Goal: Information Seeking & Learning: Learn about a topic

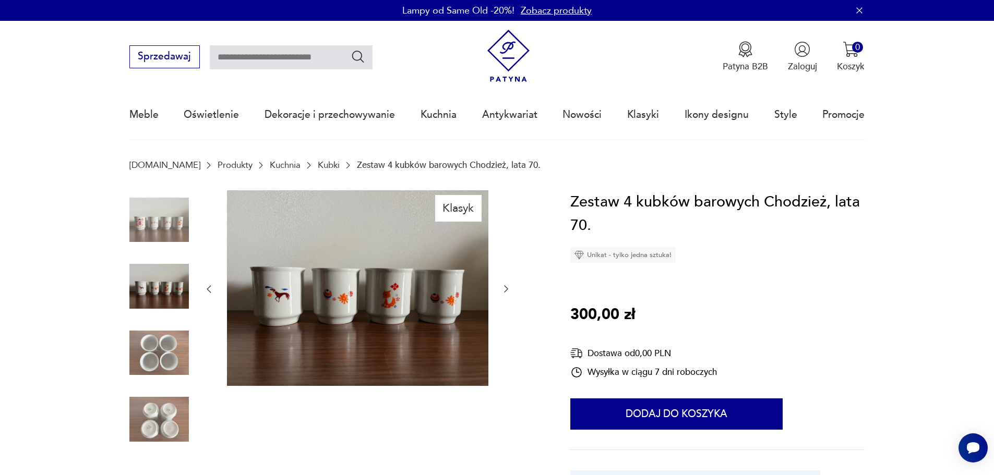
click at [159, 327] on img at bounding box center [158, 352] width 59 height 59
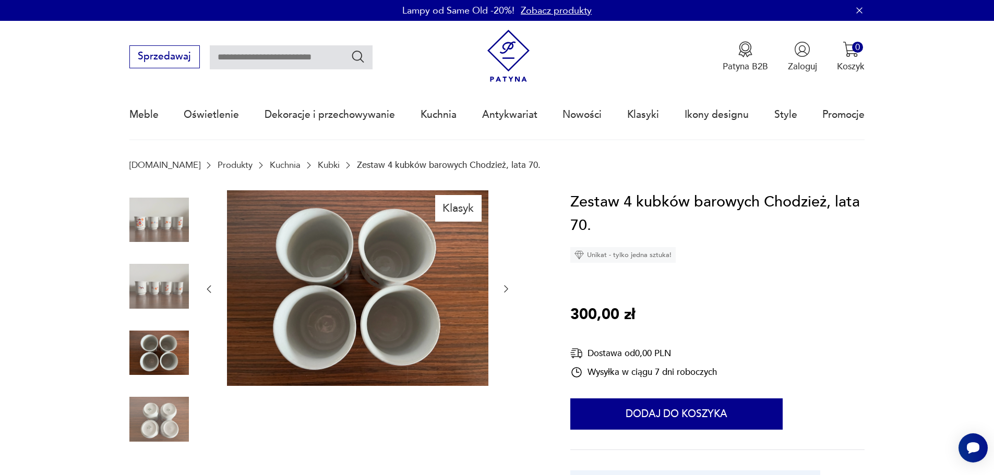
click at [161, 388] on div at bounding box center [158, 320] width 59 height 261
click at [164, 403] on img at bounding box center [158, 419] width 59 height 59
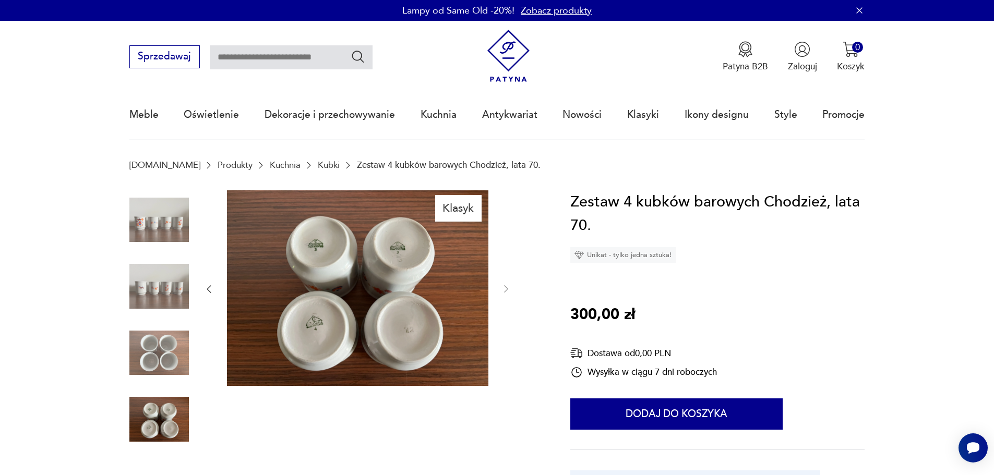
click at [163, 223] on img at bounding box center [158, 219] width 59 height 59
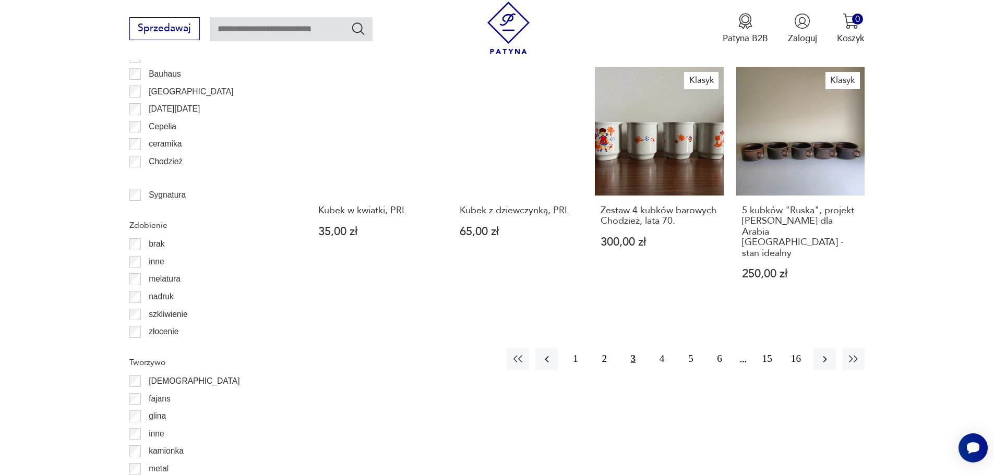
scroll to position [1192, 0]
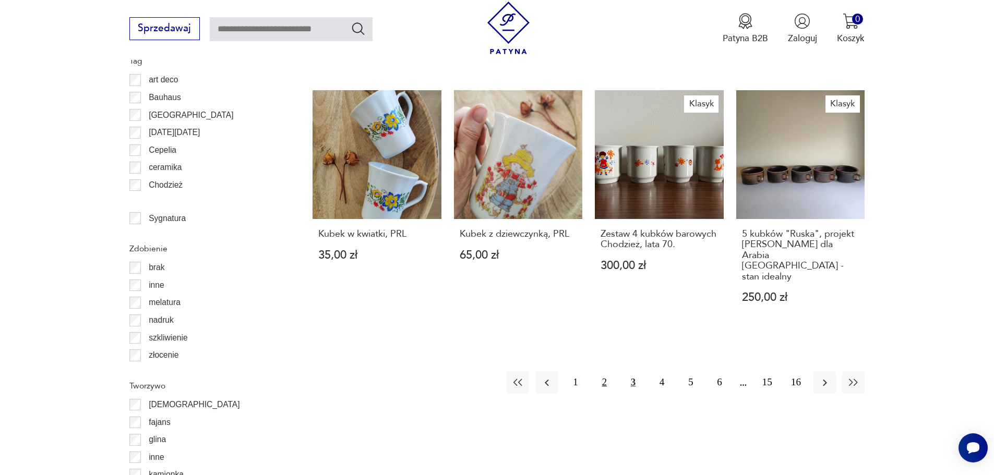
click at [605, 371] on button "2" at bounding box center [604, 382] width 22 height 22
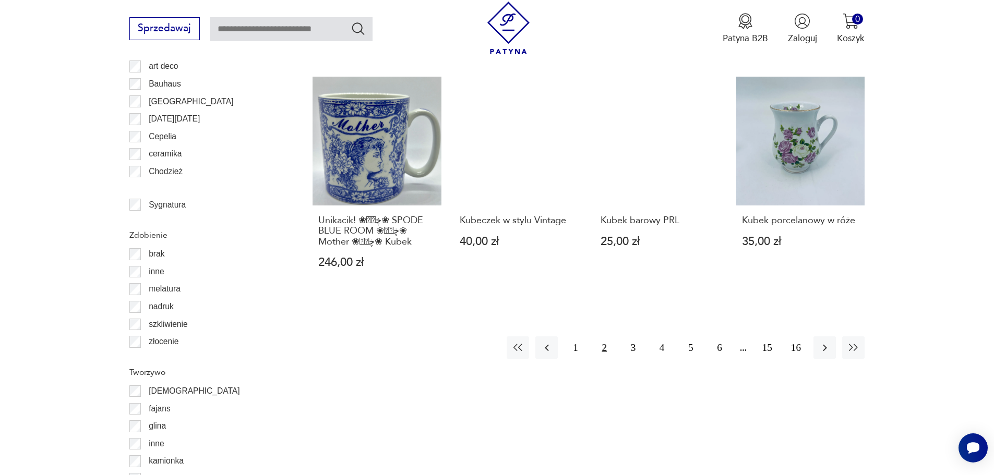
scroll to position [1182, 0]
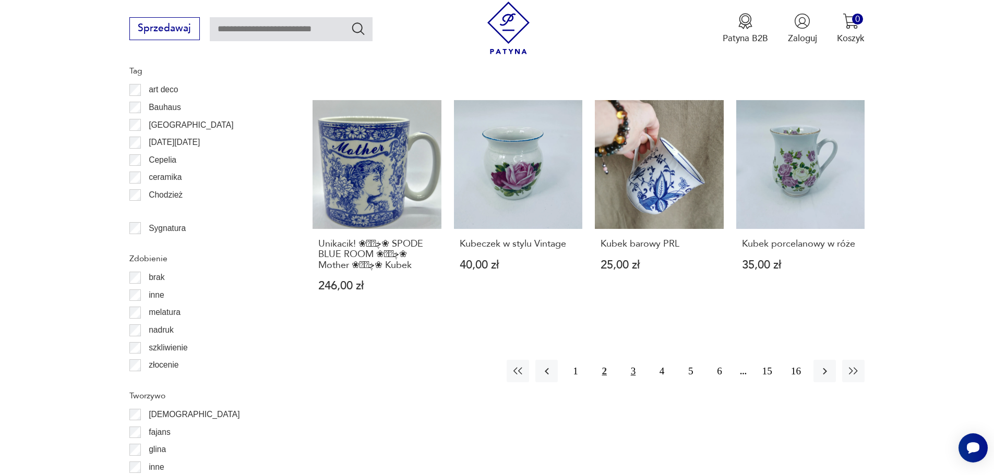
click at [632, 361] on button "3" at bounding box center [633, 371] width 22 height 22
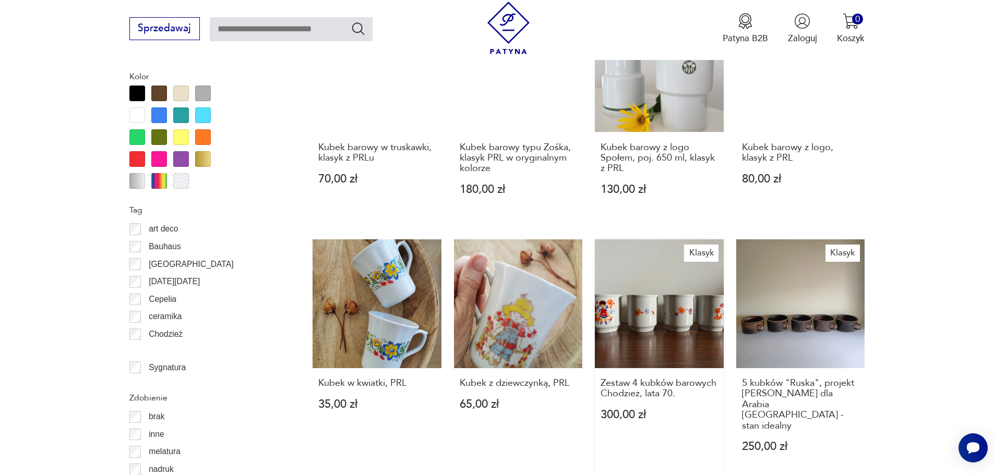
scroll to position [1252, 0]
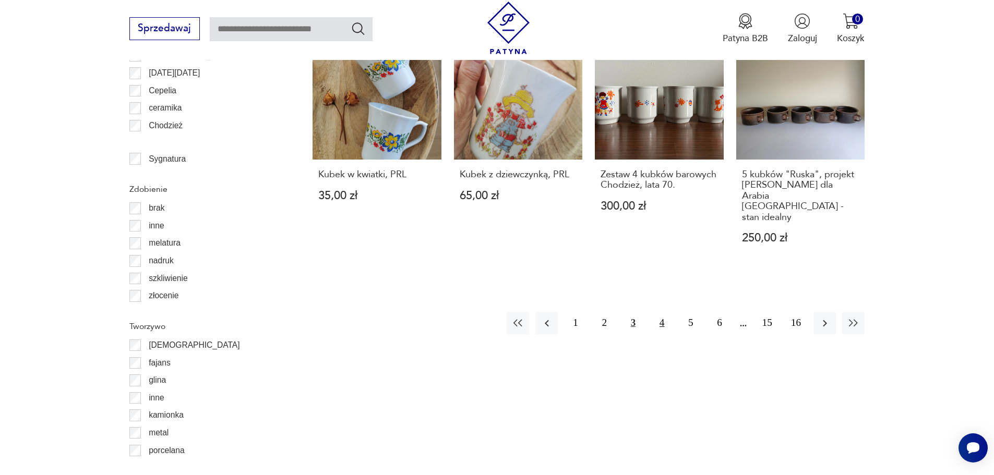
click at [664, 312] on button "4" at bounding box center [662, 323] width 22 height 22
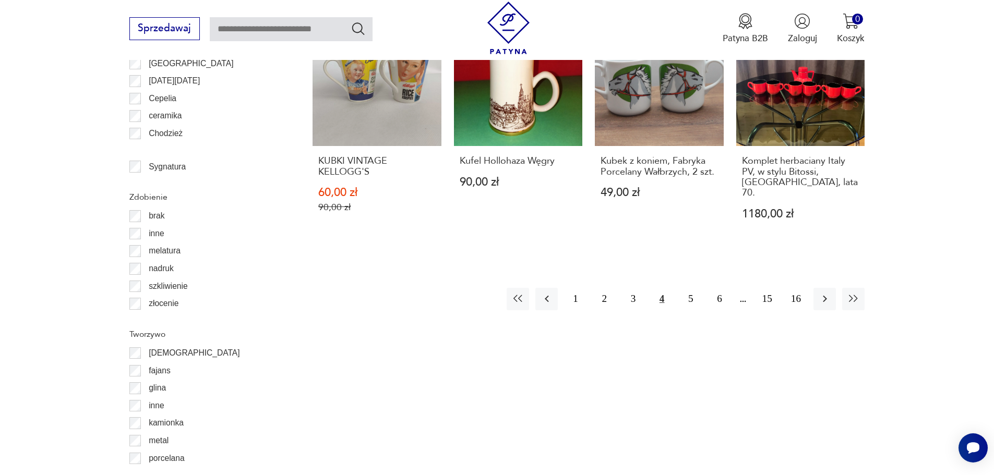
scroll to position [1252, 0]
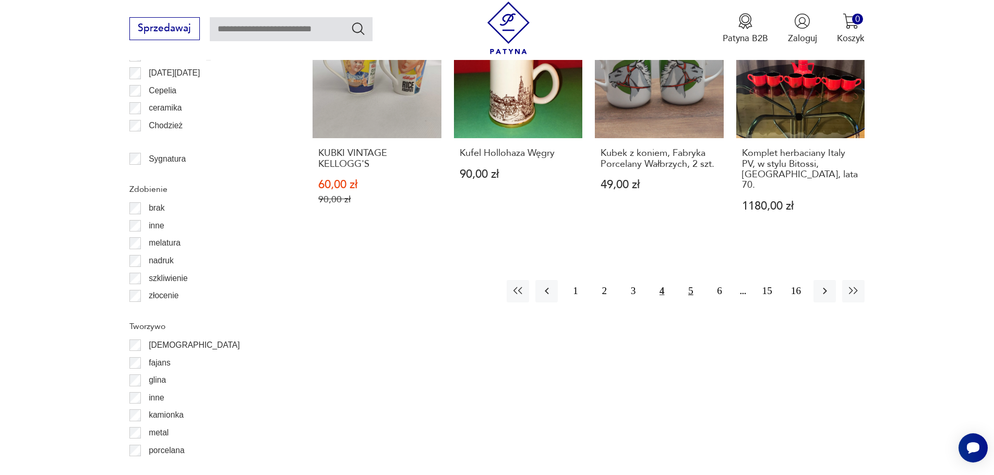
click at [692, 280] on button "5" at bounding box center [690, 291] width 22 height 22
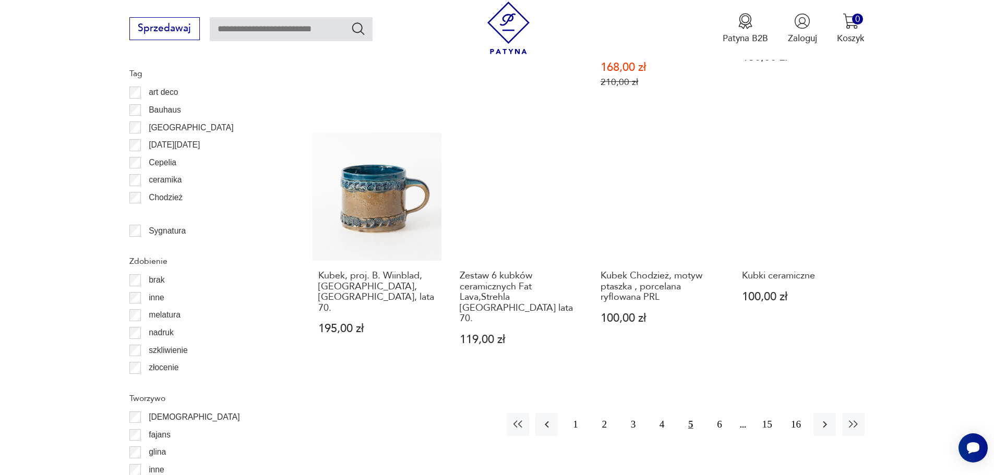
scroll to position [1182, 0]
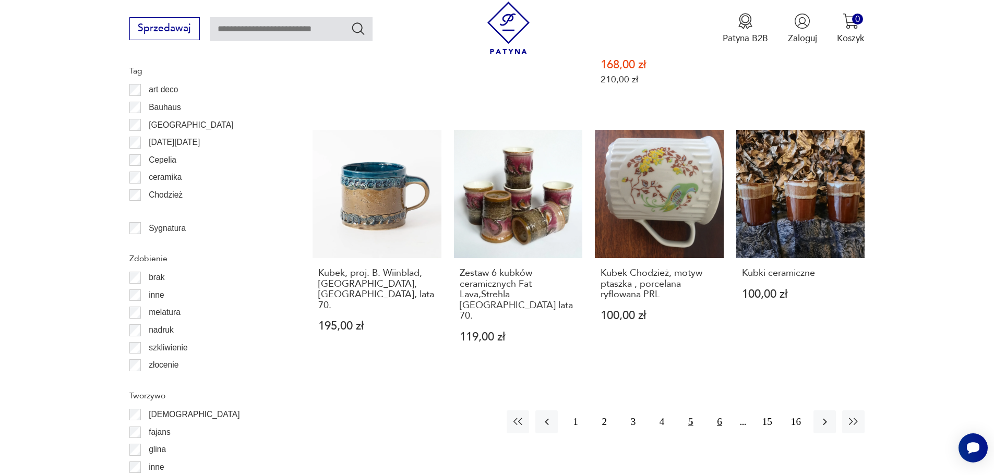
click at [717, 411] on button "6" at bounding box center [719, 422] width 22 height 22
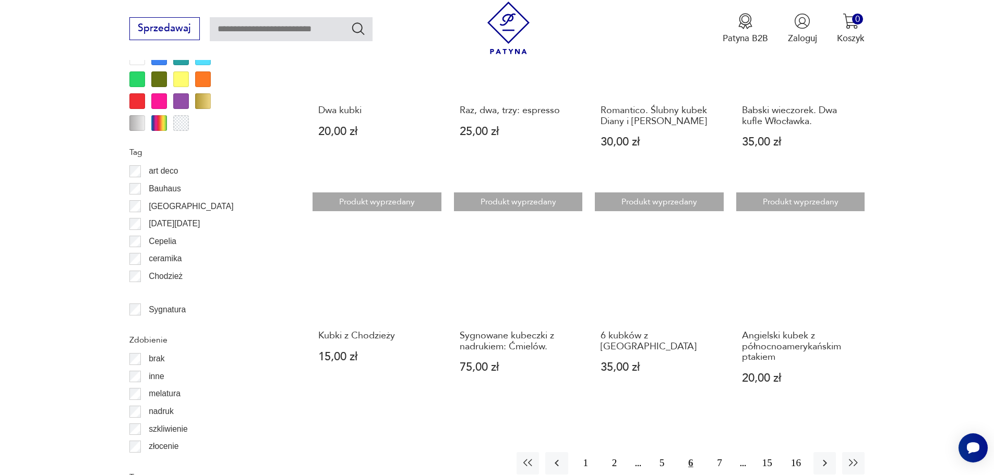
scroll to position [1113, 0]
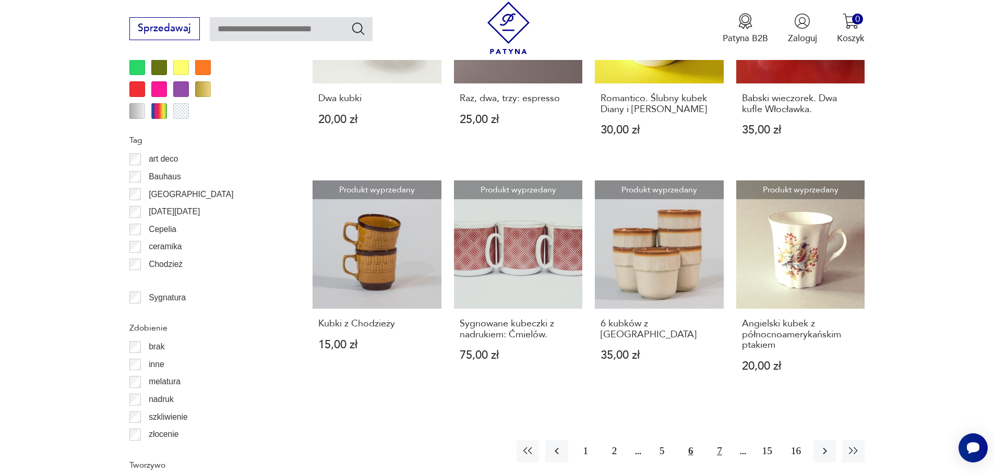
click at [720, 440] on button "7" at bounding box center [719, 451] width 22 height 22
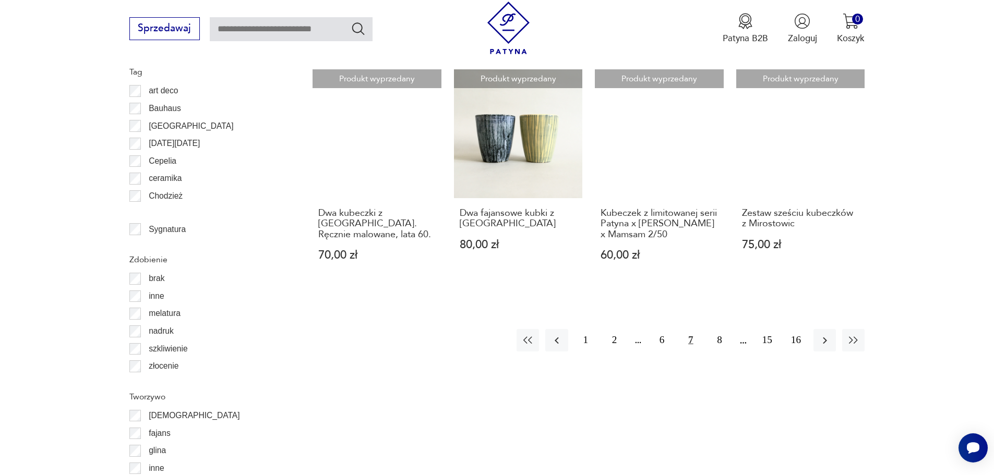
scroll to position [1182, 0]
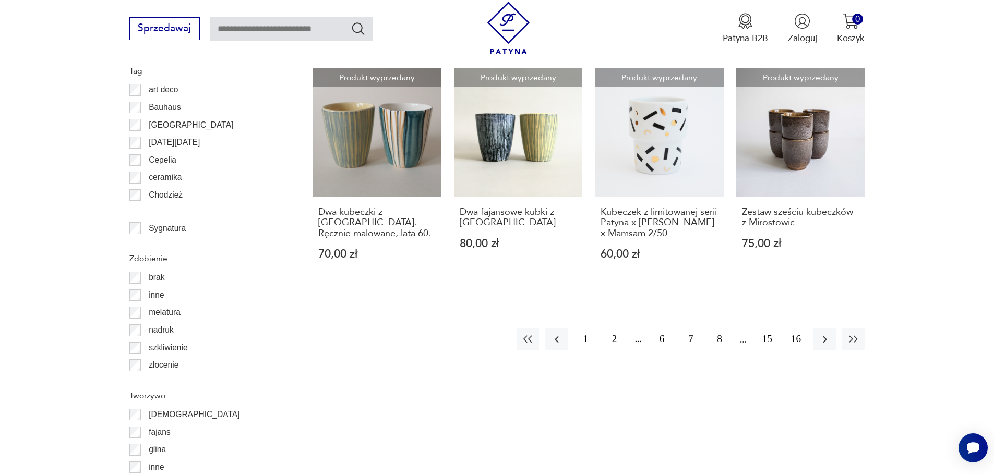
click at [663, 343] on button "6" at bounding box center [662, 339] width 22 height 22
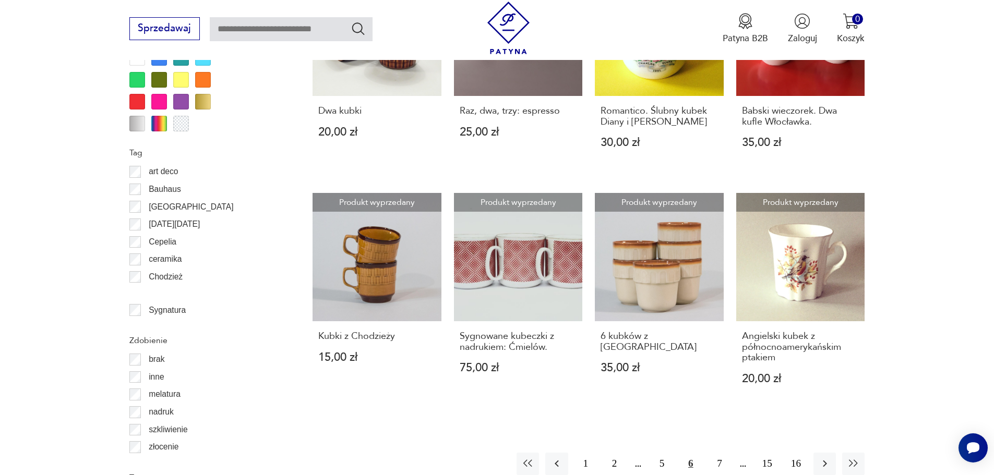
scroll to position [1252, 0]
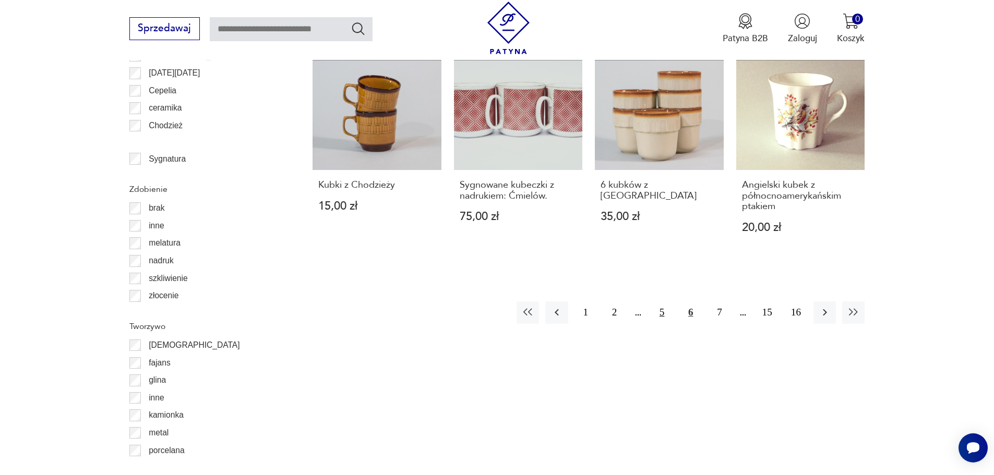
click at [663, 302] on button "5" at bounding box center [662, 313] width 22 height 22
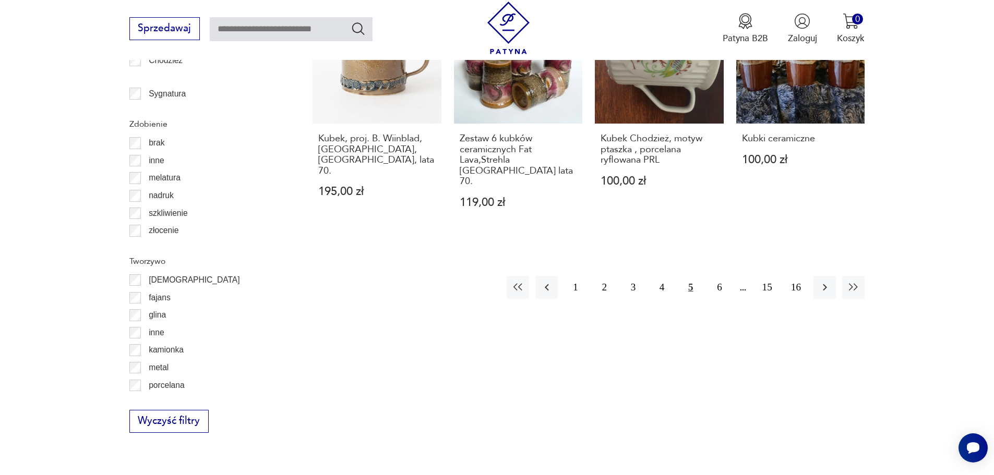
scroll to position [1321, 0]
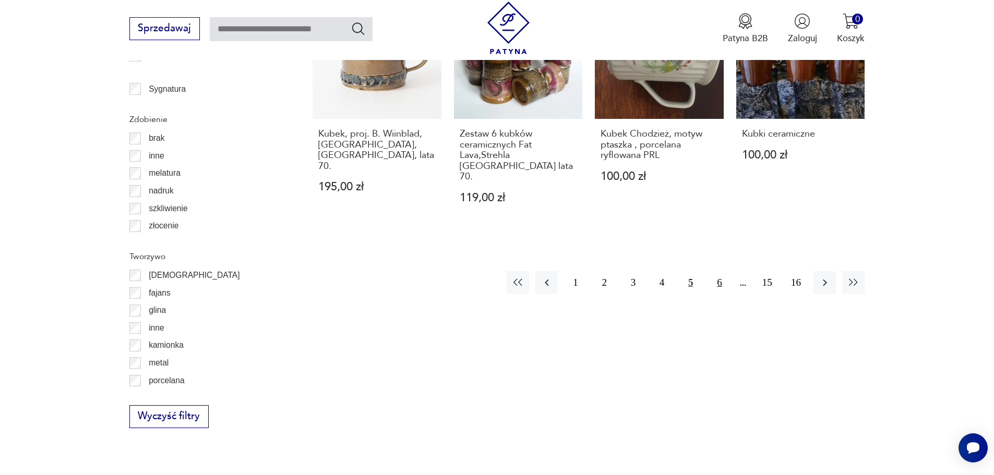
click at [720, 271] on button "6" at bounding box center [719, 282] width 22 height 22
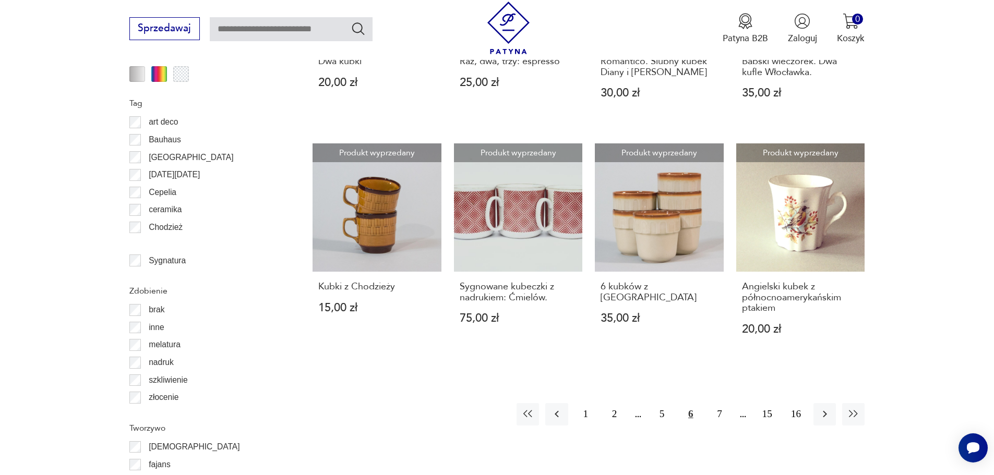
scroll to position [1182, 0]
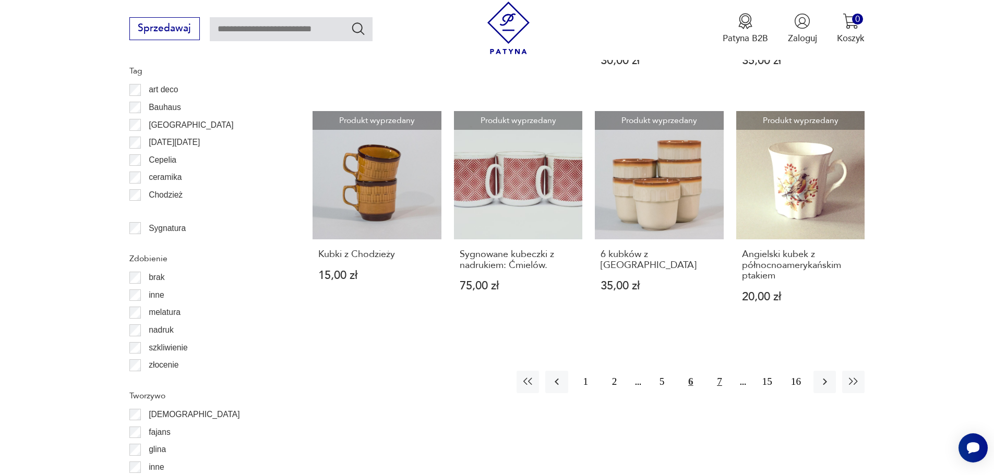
click at [716, 371] on button "7" at bounding box center [719, 382] width 22 height 22
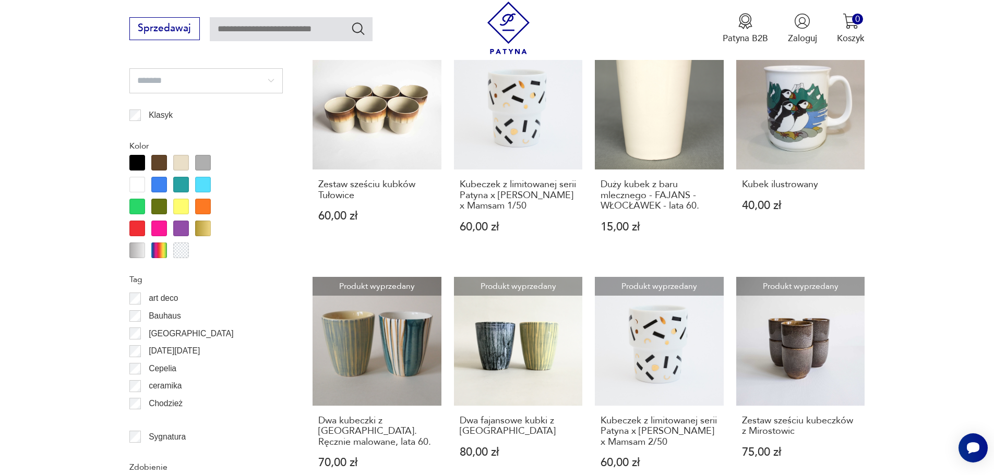
scroll to position [1321, 0]
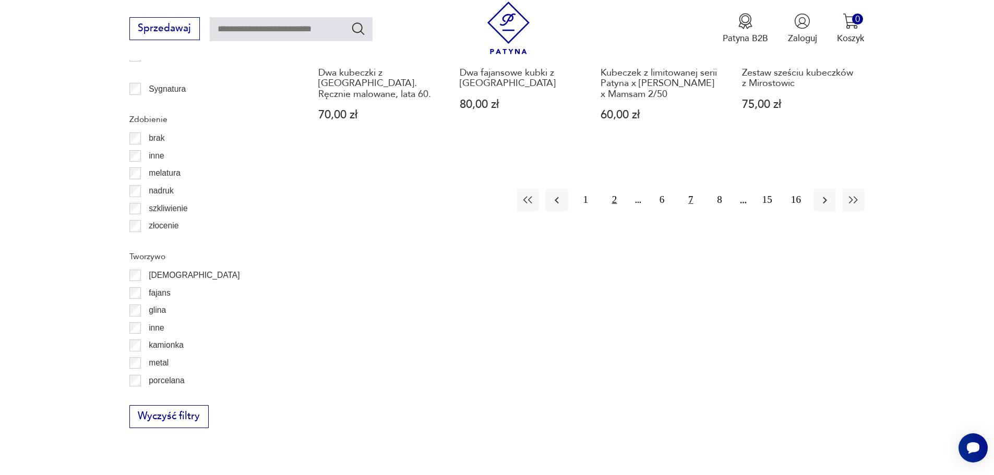
click at [615, 198] on button "2" at bounding box center [614, 200] width 22 height 22
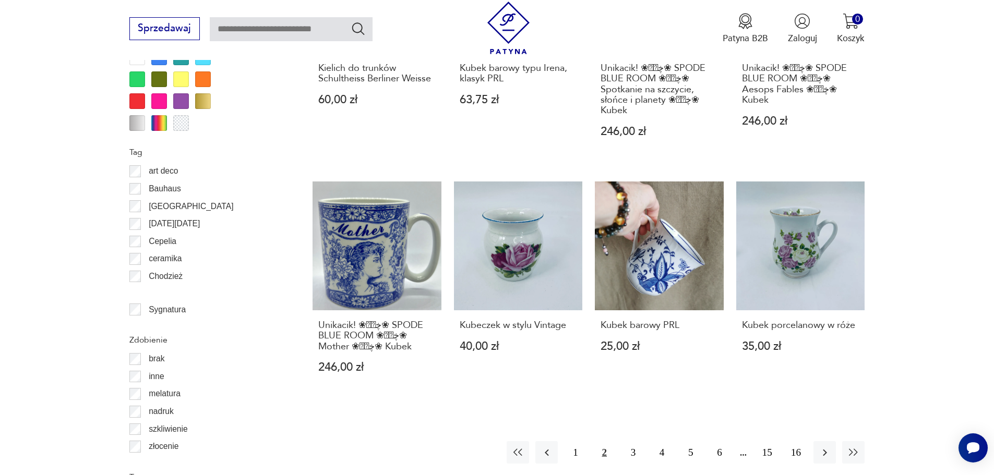
scroll to position [1113, 0]
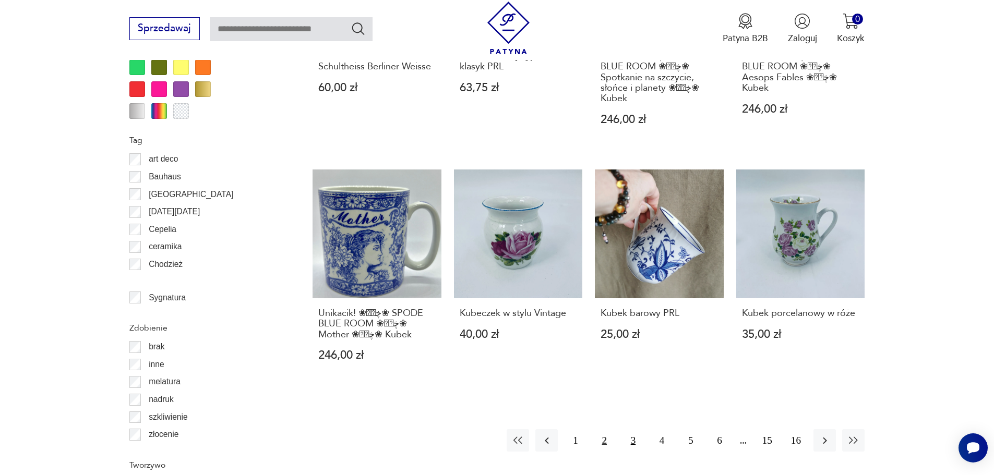
click at [633, 435] on button "3" at bounding box center [633, 440] width 22 height 22
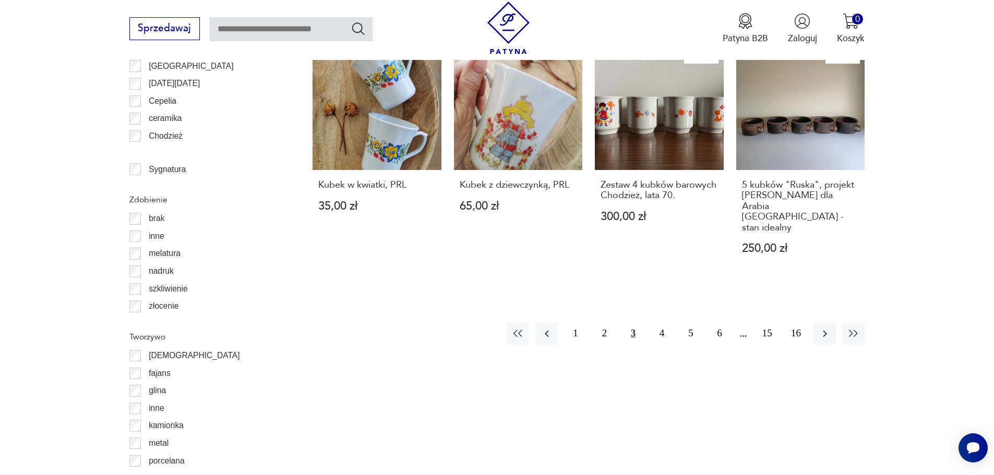
scroll to position [1252, 0]
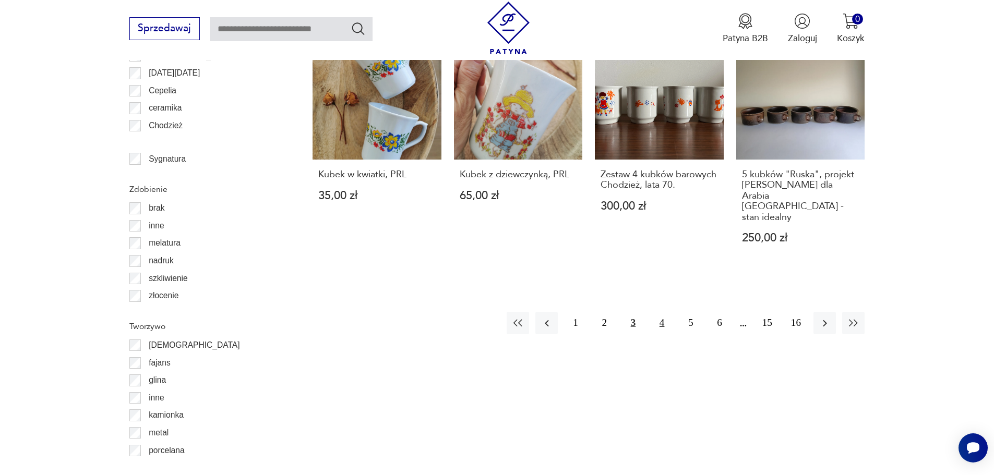
click at [663, 312] on button "4" at bounding box center [662, 323] width 22 height 22
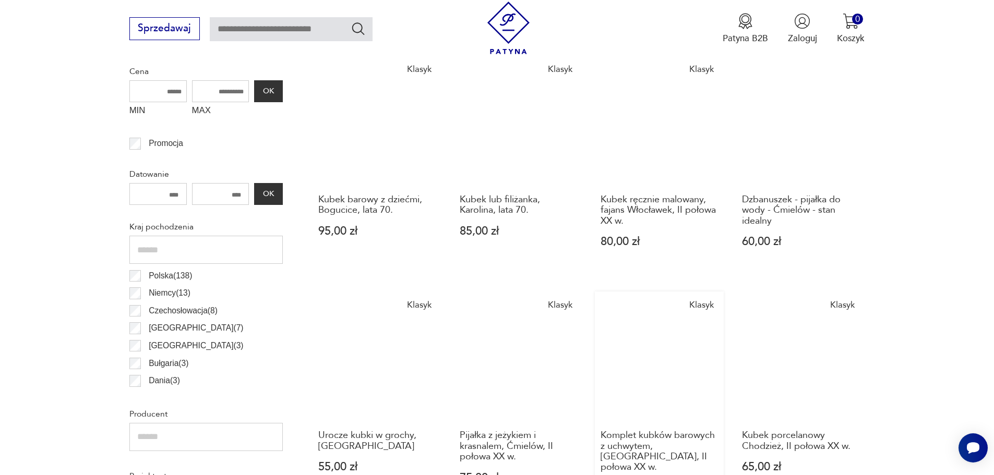
scroll to position [556, 0]
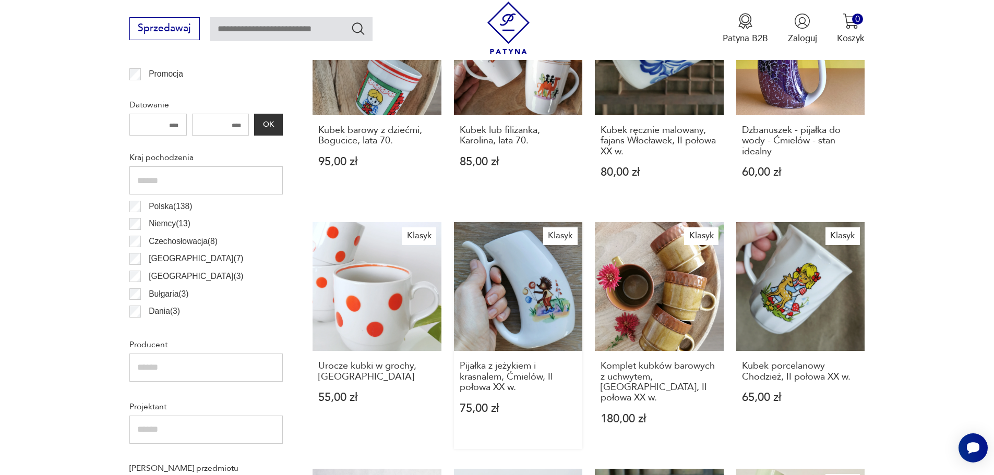
click at [545, 283] on link "Klasyk Pijałka z jeżykiem i krasnalem, Ćmielów, II połowa XX w. 75,00 zł" at bounding box center [518, 335] width 129 height 226
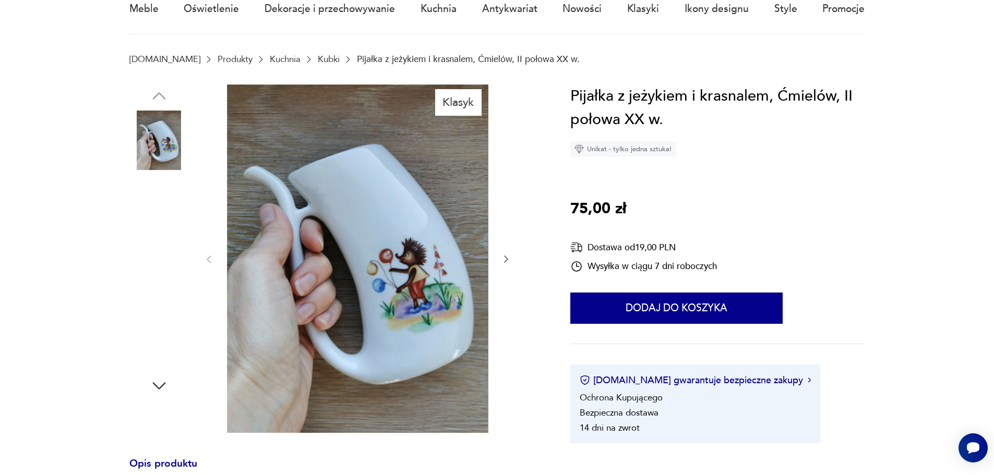
scroll to position [139, 0]
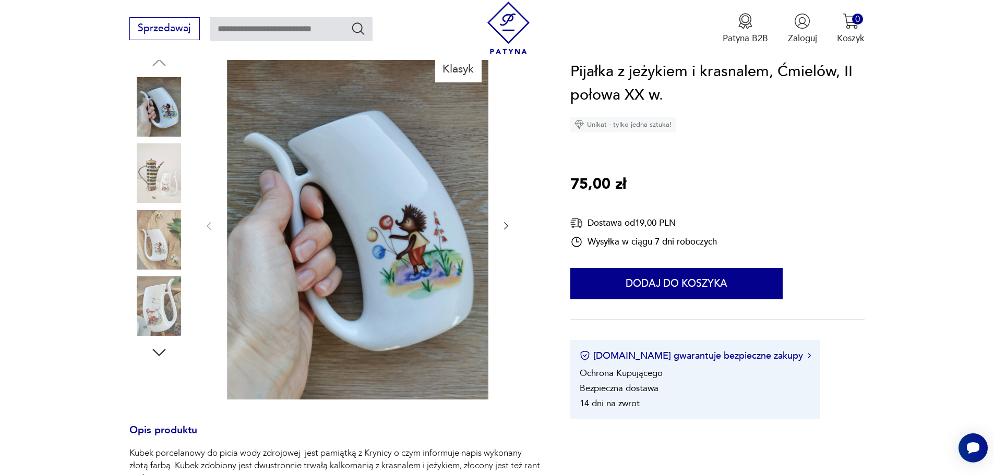
click at [160, 243] on img at bounding box center [158, 239] width 59 height 59
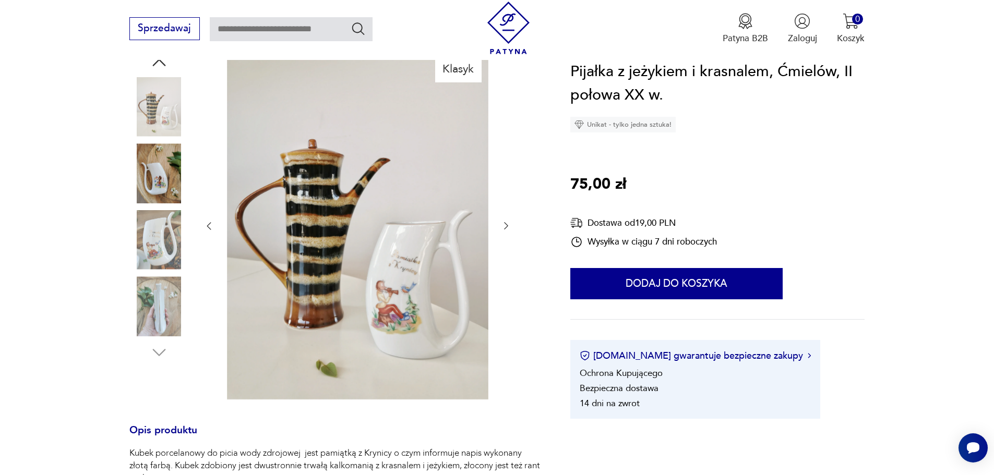
click at [158, 305] on img at bounding box center [158, 306] width 59 height 59
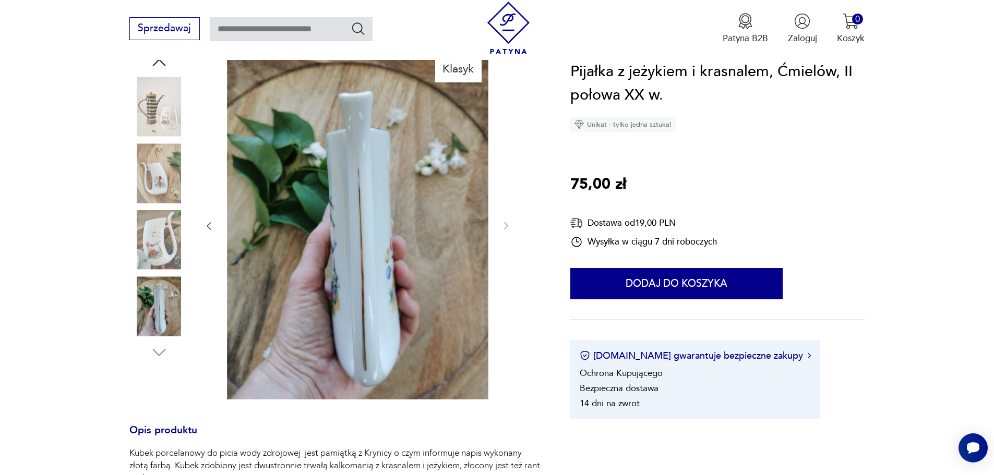
click at [155, 253] on img at bounding box center [158, 239] width 59 height 59
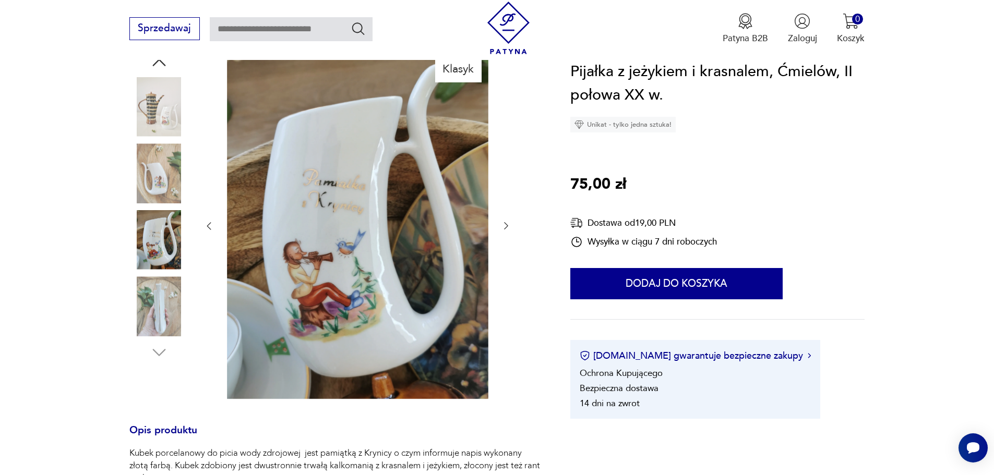
click at [159, 299] on img at bounding box center [158, 306] width 59 height 59
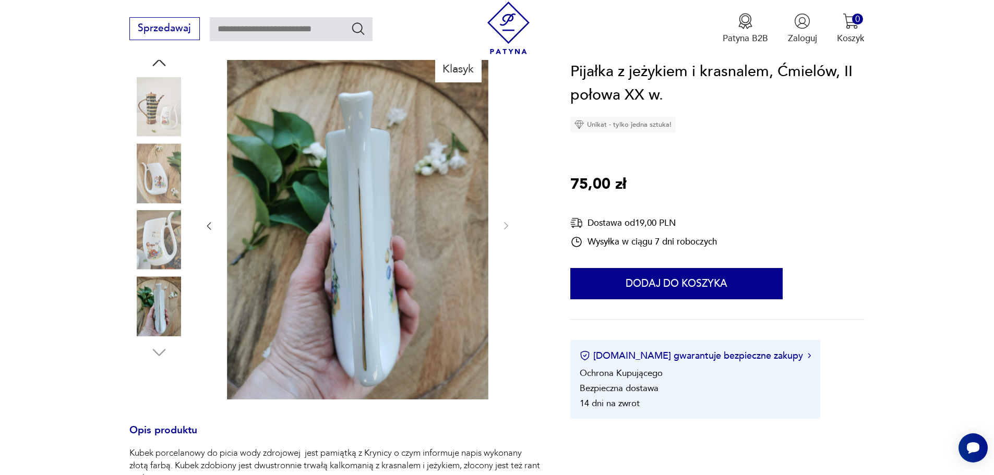
click at [160, 250] on img at bounding box center [158, 239] width 59 height 59
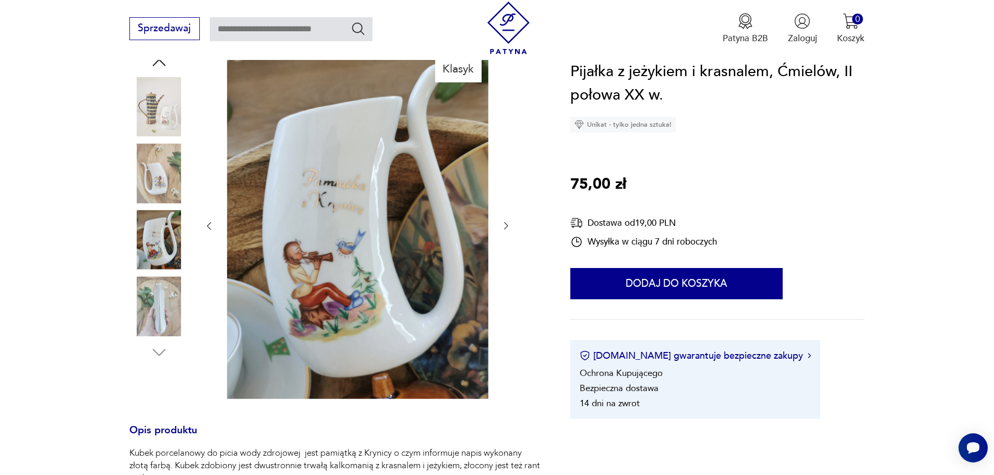
click at [152, 183] on img at bounding box center [158, 172] width 59 height 59
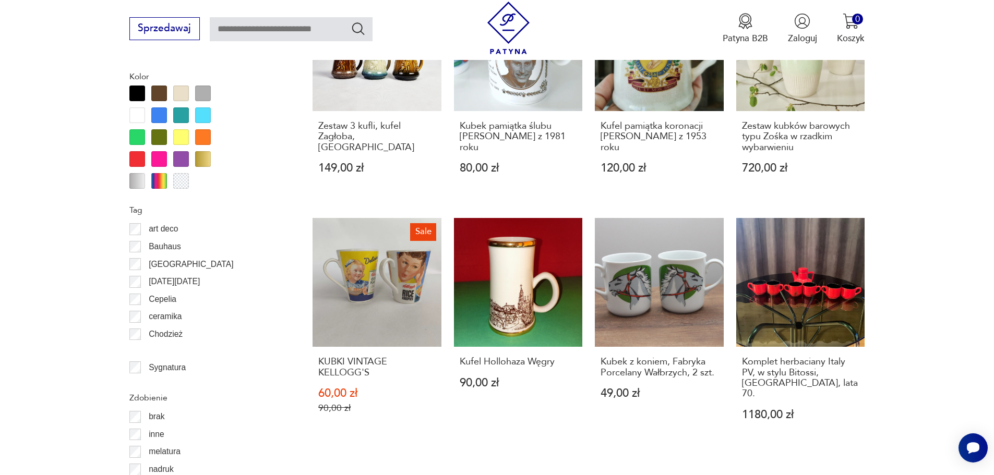
scroll to position [1391, 0]
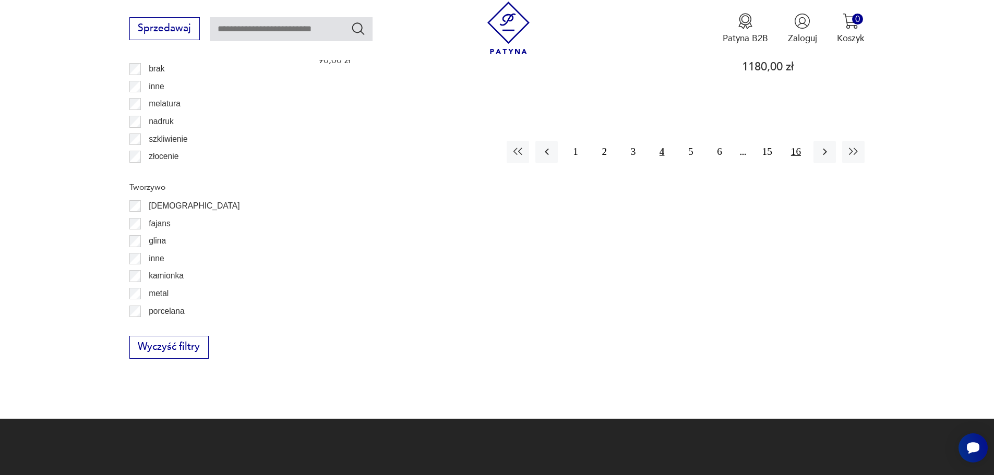
click at [791, 141] on button "16" at bounding box center [796, 152] width 22 height 22
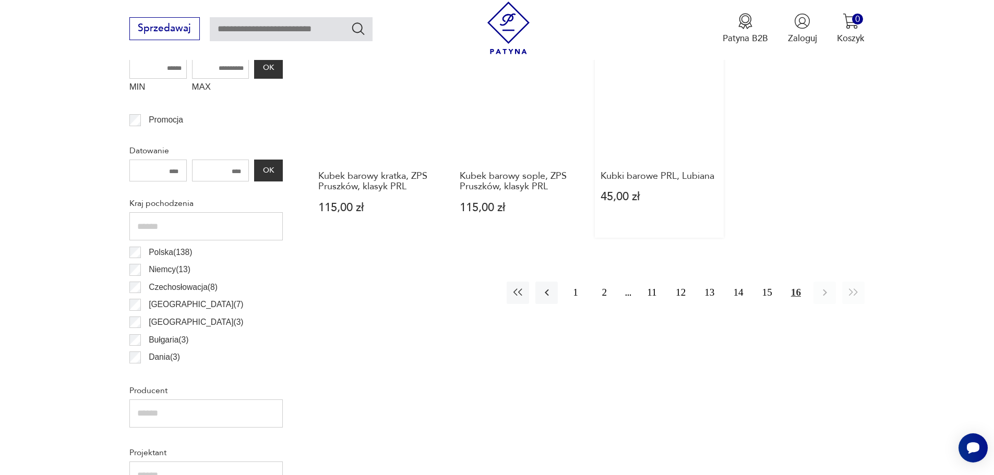
scroll to position [487, 0]
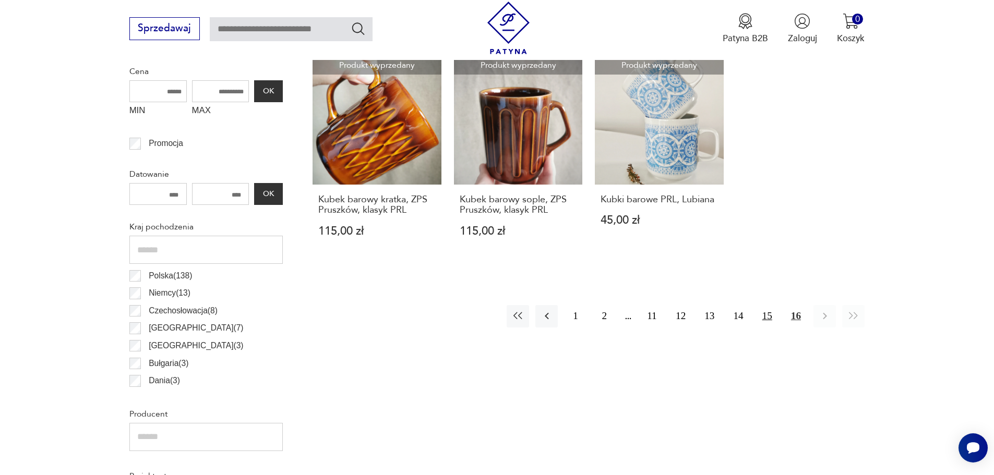
click at [767, 312] on button "15" at bounding box center [767, 316] width 22 height 22
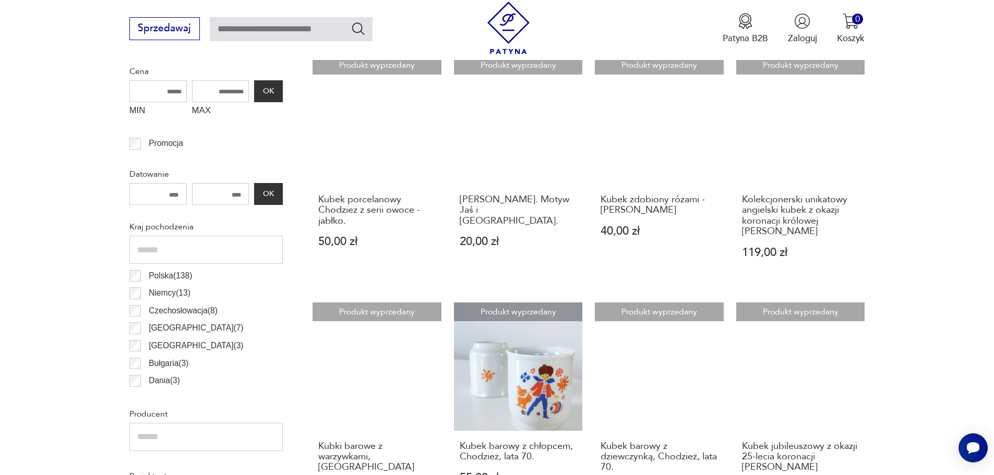
scroll to position [556, 0]
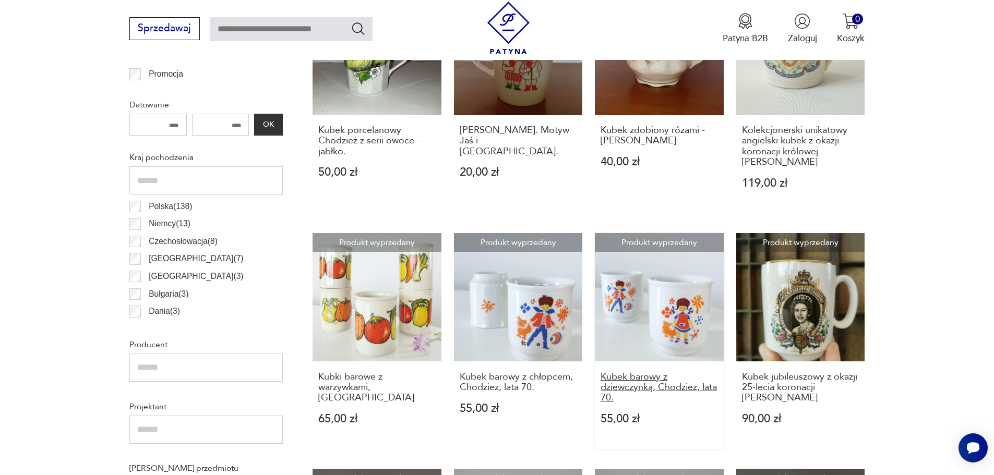
click at [639, 372] on h3 "Kubek barowy z dziewczynką, Chodzież, lata 70." at bounding box center [658, 388] width 117 height 32
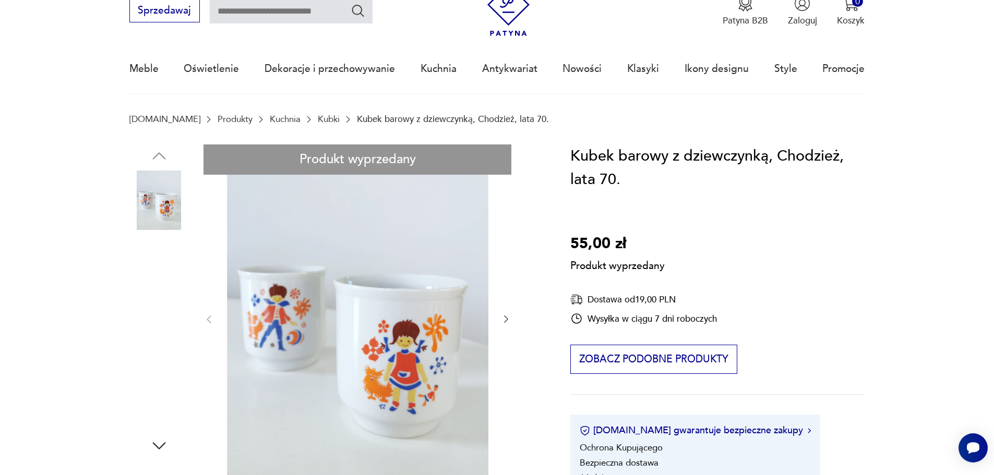
scroll to position [69, 0]
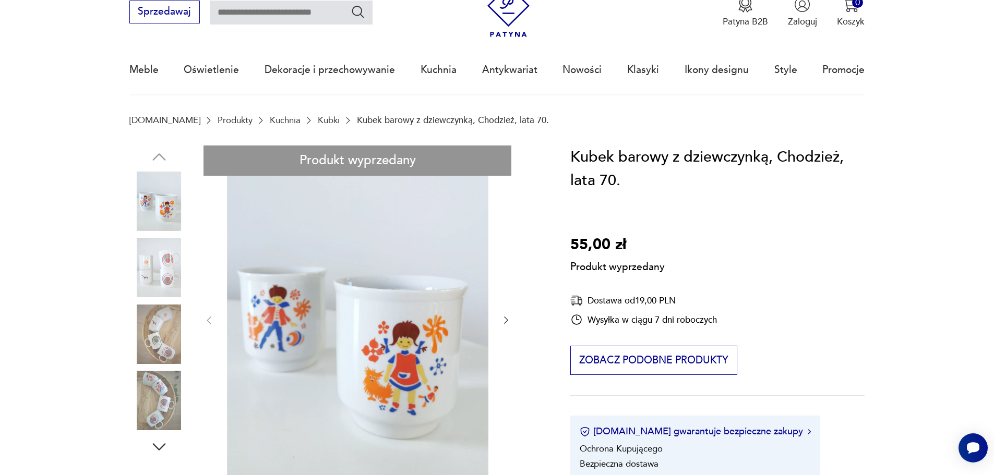
scroll to position [0, 0]
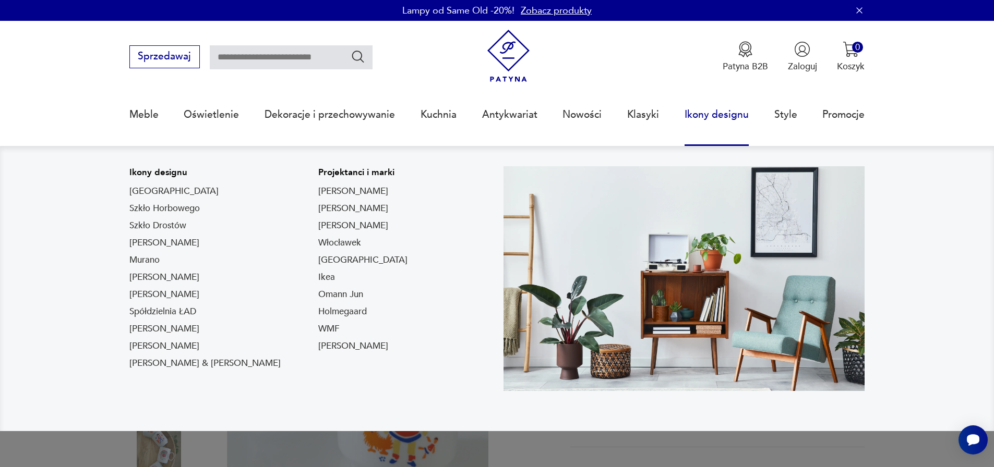
click at [717, 112] on link "Ikony designu" at bounding box center [716, 115] width 64 height 48
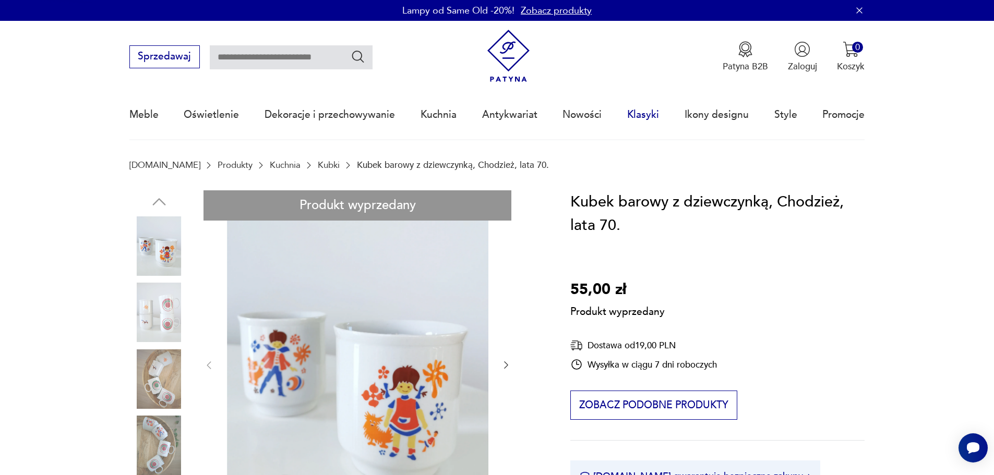
click at [640, 114] on link "Klasyki" at bounding box center [643, 115] width 32 height 48
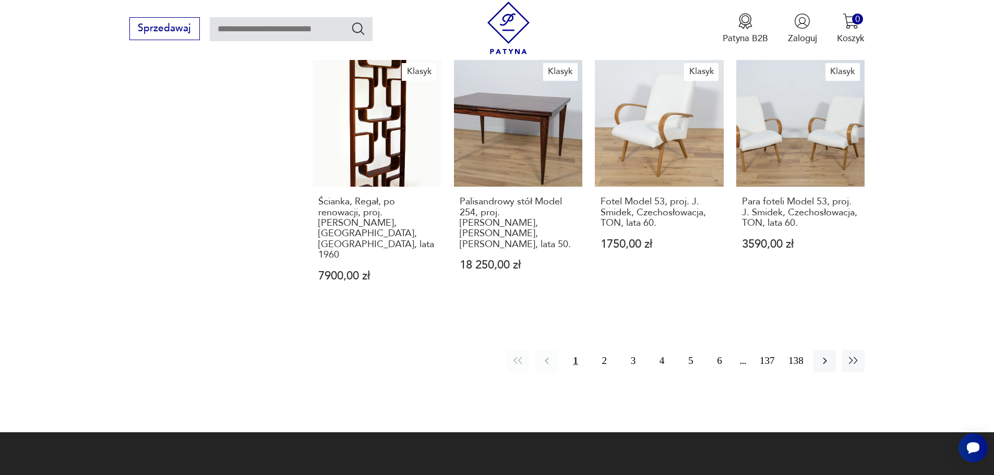
scroll to position [1012, 0]
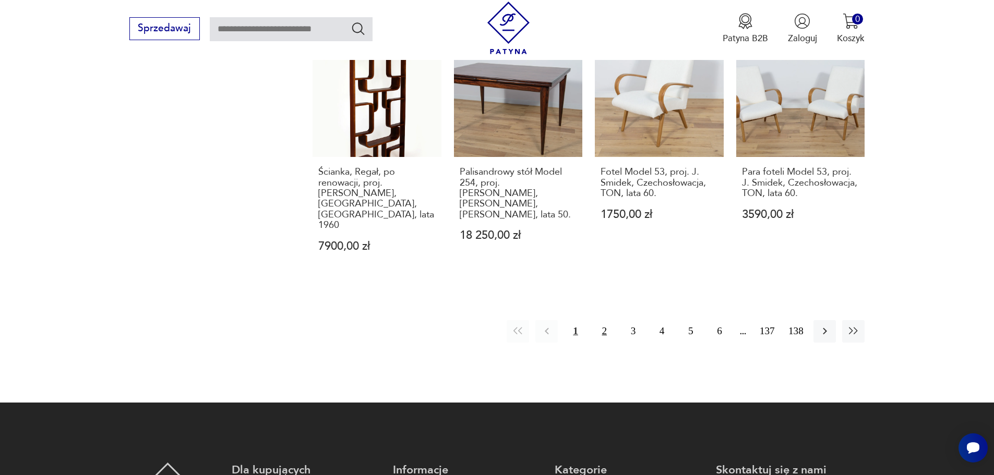
click at [605, 320] on button "2" at bounding box center [604, 331] width 22 height 22
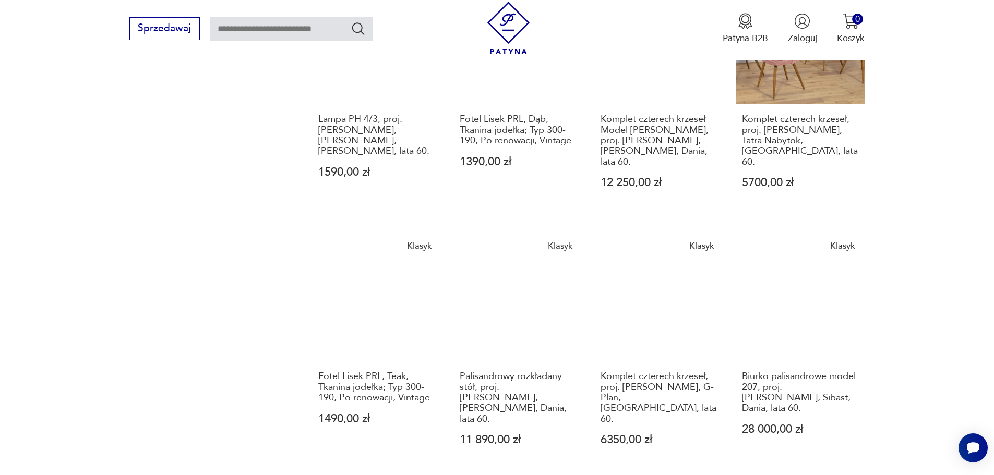
scroll to position [827, 0]
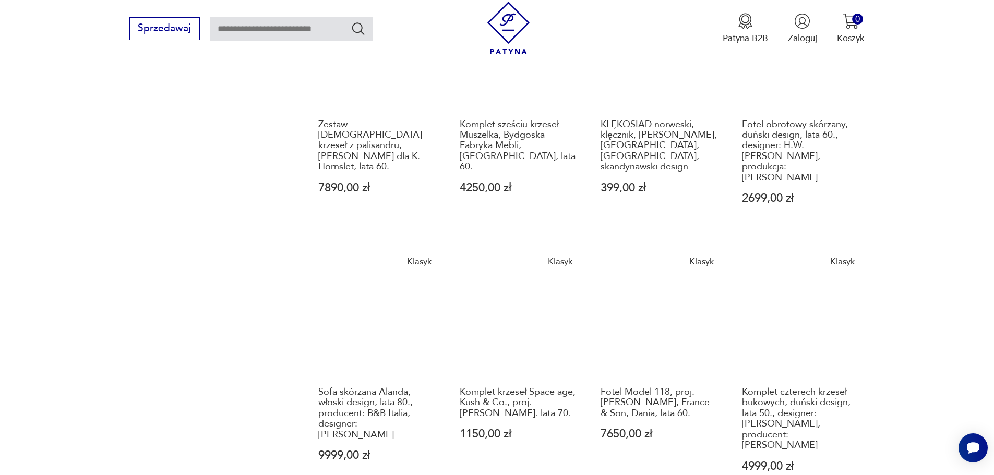
scroll to position [897, 0]
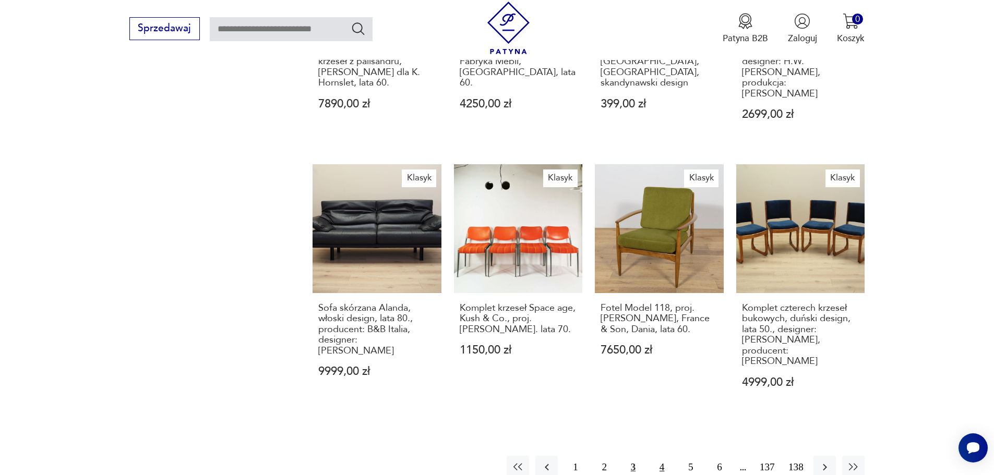
click at [656, 456] on button "4" at bounding box center [662, 467] width 22 height 22
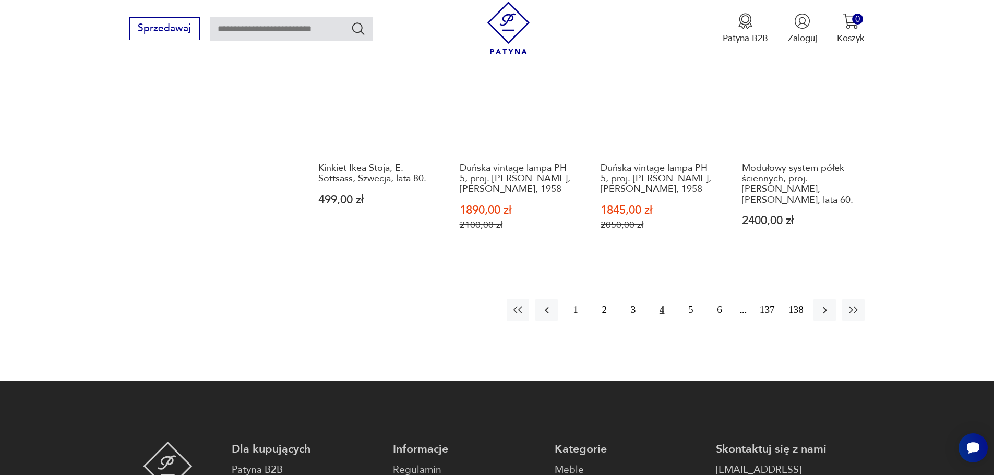
scroll to position [1105, 0]
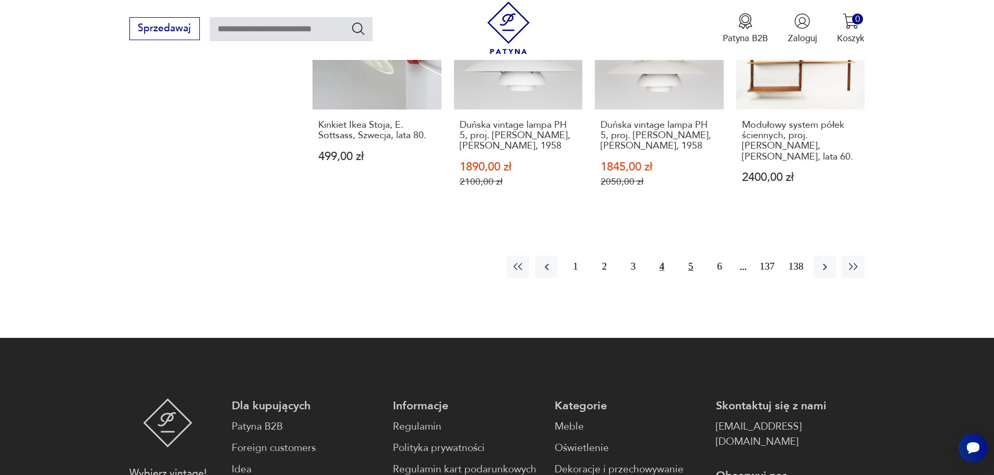
click at [692, 256] on button "5" at bounding box center [690, 267] width 22 height 22
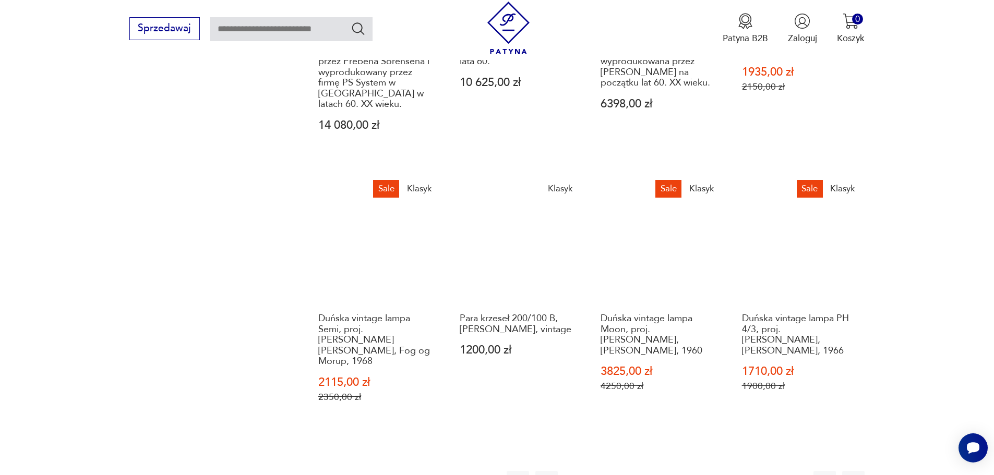
scroll to position [1105, 0]
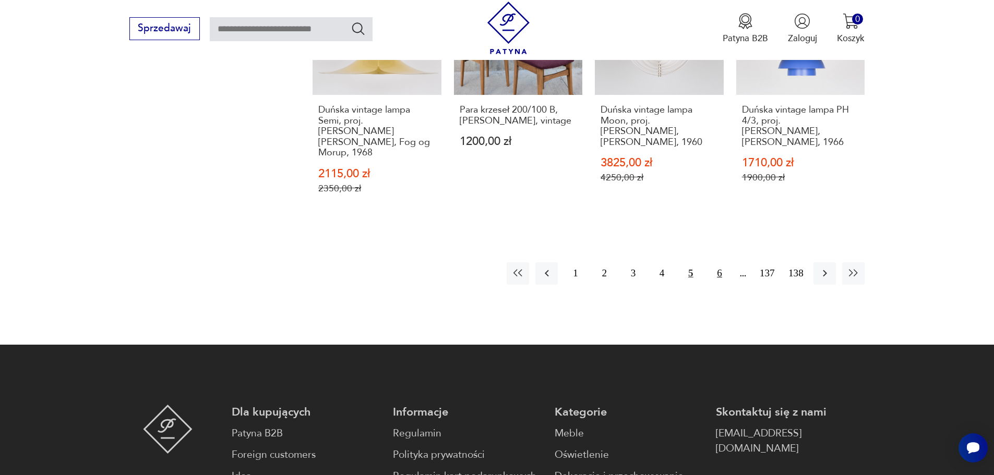
click at [722, 262] on button "6" at bounding box center [719, 273] width 22 height 22
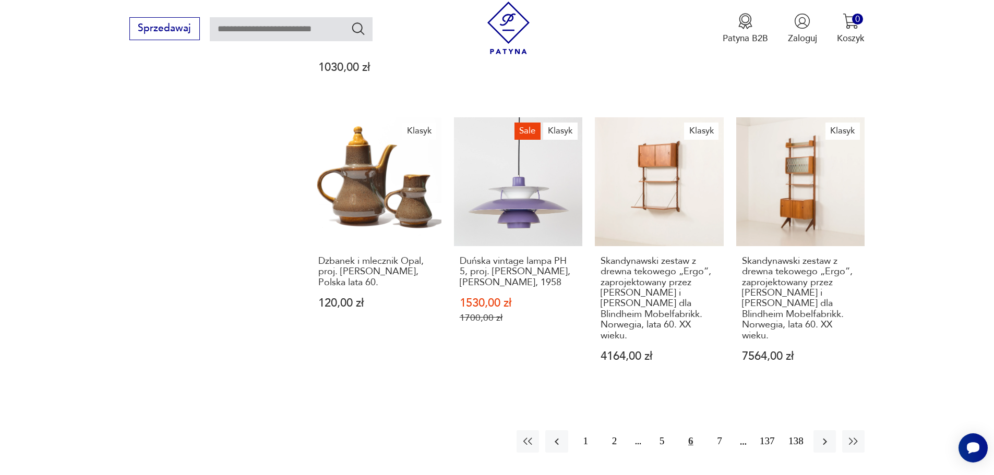
scroll to position [966, 0]
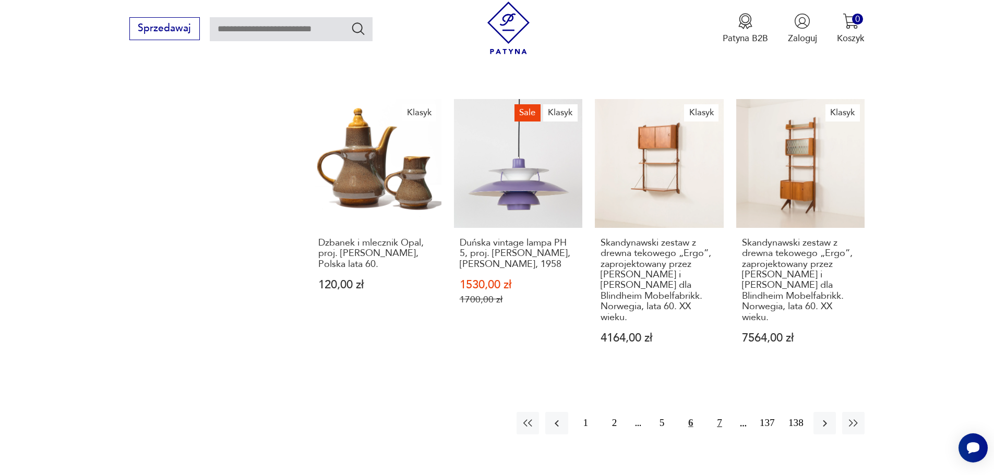
click at [720, 412] on button "7" at bounding box center [719, 423] width 22 height 22
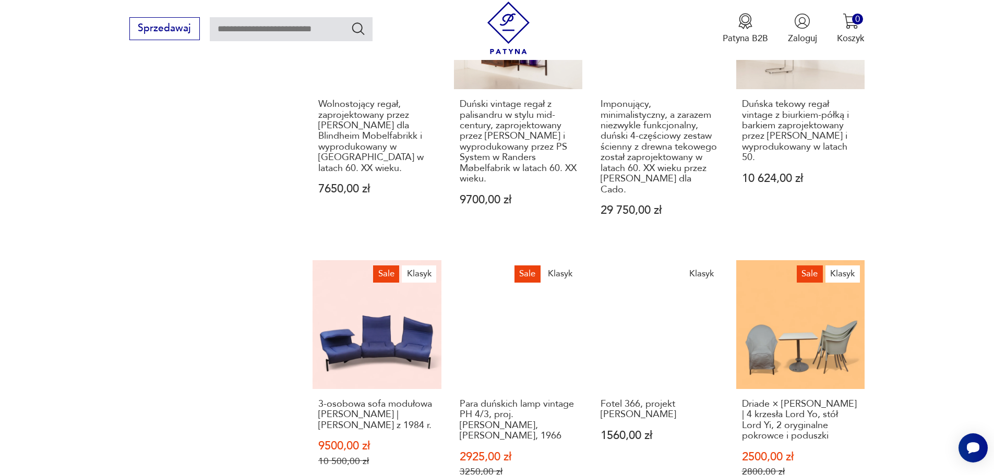
scroll to position [966, 0]
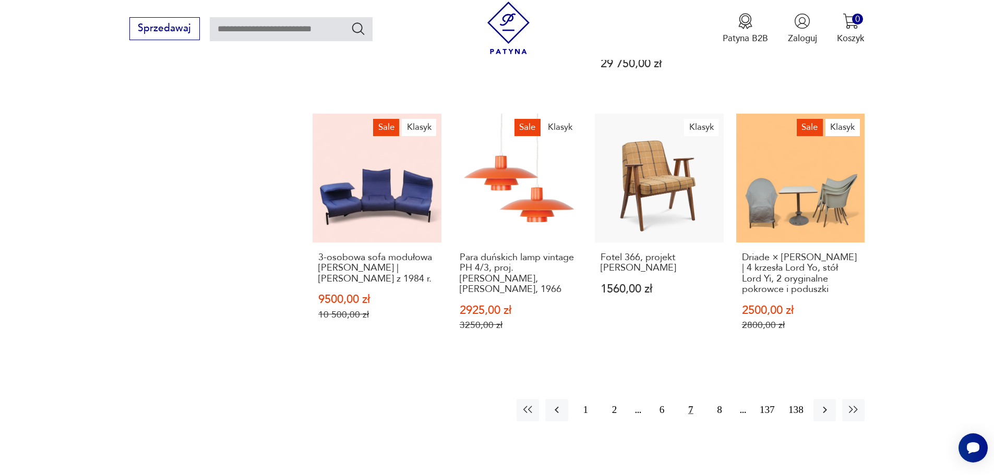
click at [689, 399] on button "7" at bounding box center [690, 410] width 22 height 22
click at [690, 399] on button "7" at bounding box center [690, 410] width 22 height 22
